Goal: Information Seeking & Learning: Learn about a topic

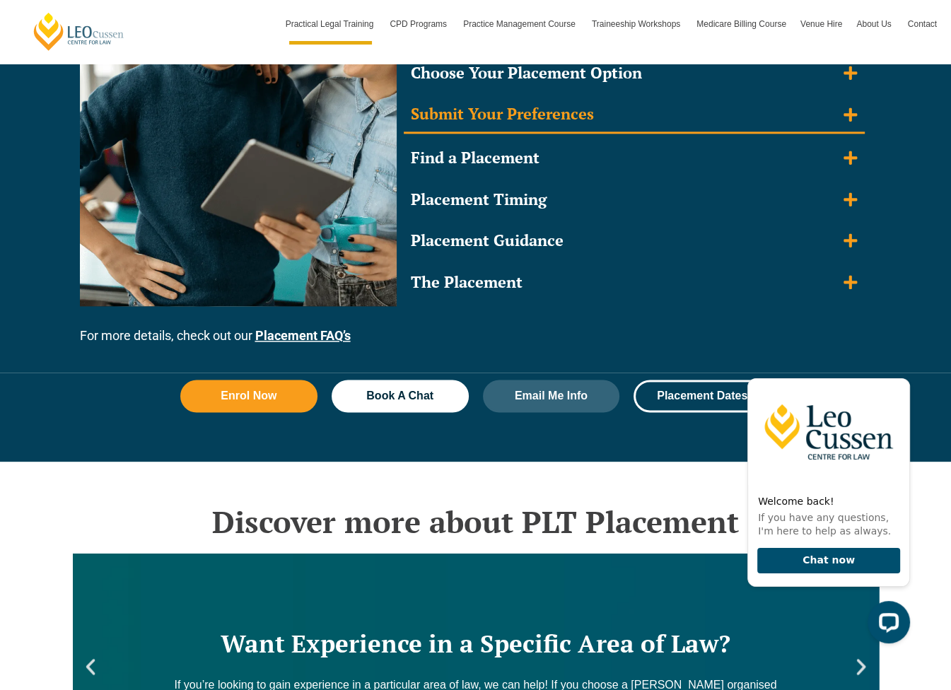
scroll to position [1415, 0]
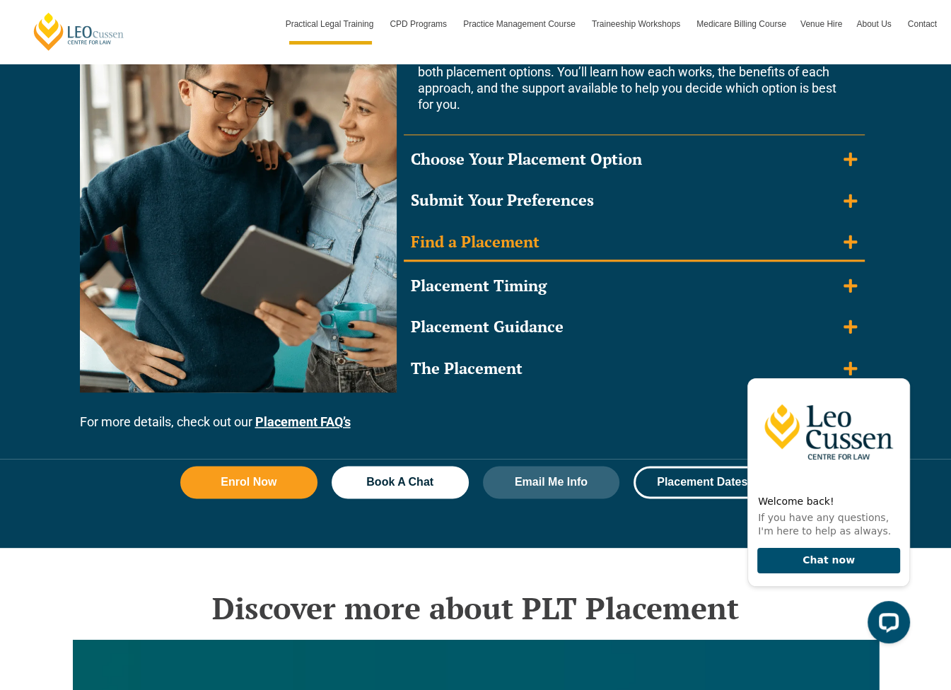
click at [529, 237] on div "Find a Placement" at bounding box center [475, 242] width 129 height 21
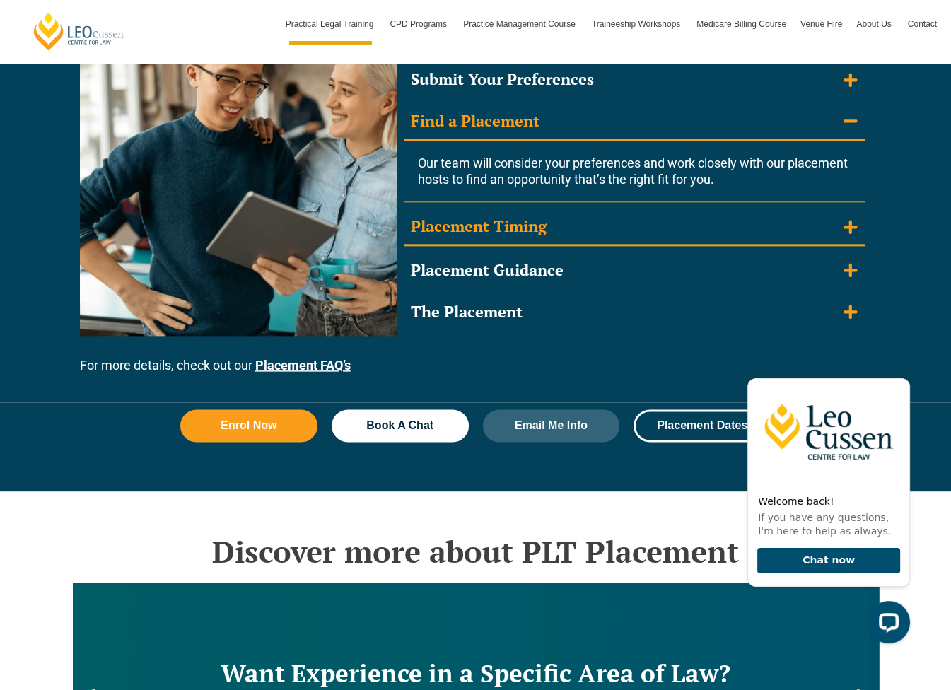
click at [527, 223] on div "Placement Timing" at bounding box center [479, 226] width 136 height 21
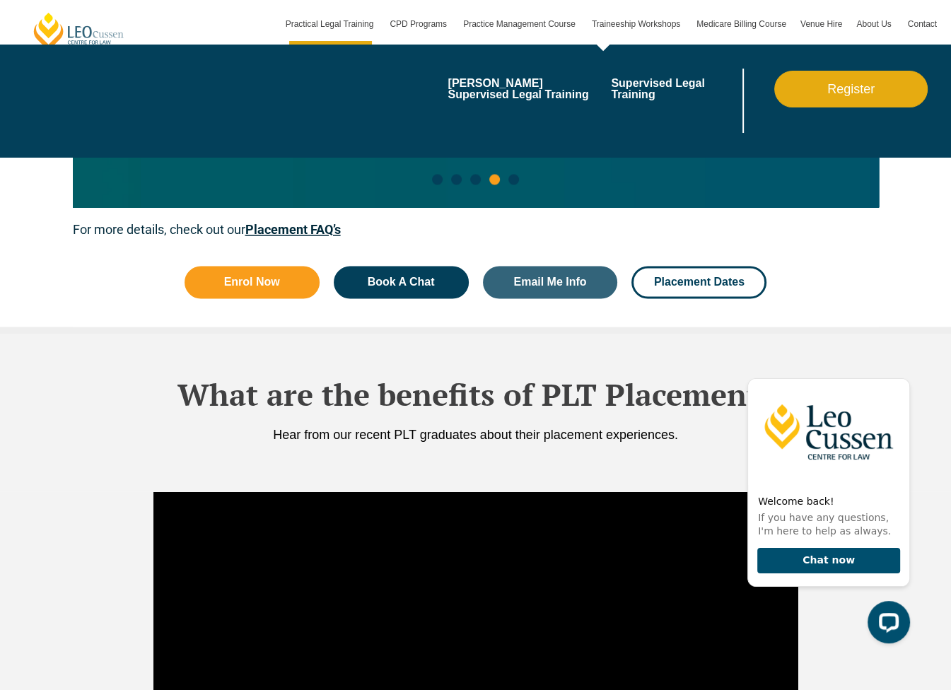
scroll to position [2051, 0]
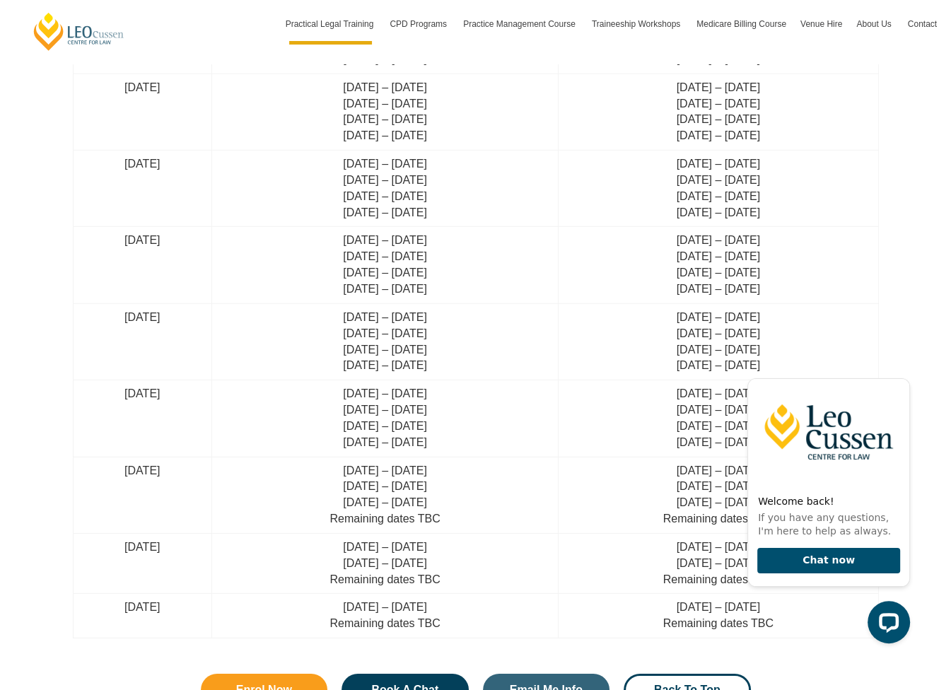
scroll to position [3821, 0]
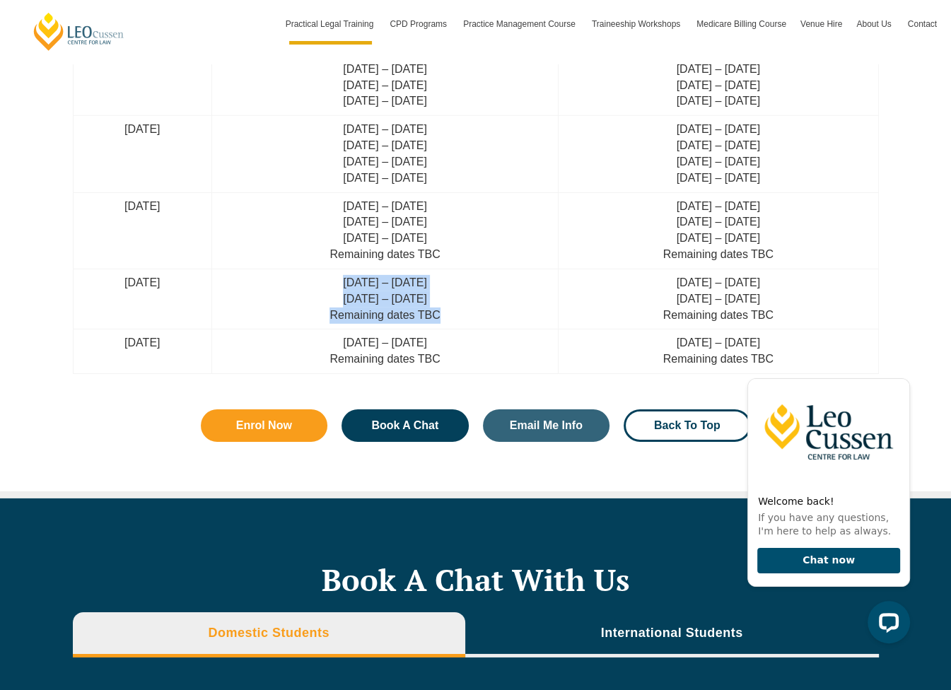
drag, startPoint x: 362, startPoint y: 275, endPoint x: 516, endPoint y: 308, distance: 157.7
click at [516, 308] on td "[DATE] – [DATE] [DATE] – [DATE] Remaining dates TBC" at bounding box center [385, 299] width 347 height 61
